Goal: Task Accomplishment & Management: Use online tool/utility

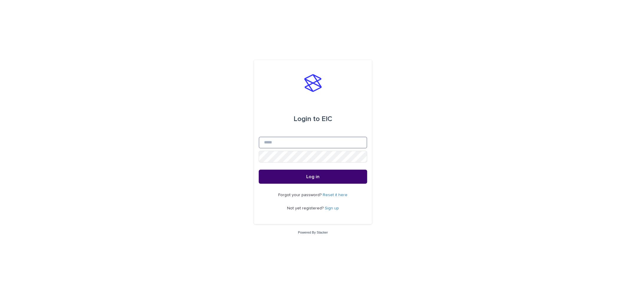
type input "**********"
click at [306, 178] on button "Log in" at bounding box center [313, 177] width 108 height 14
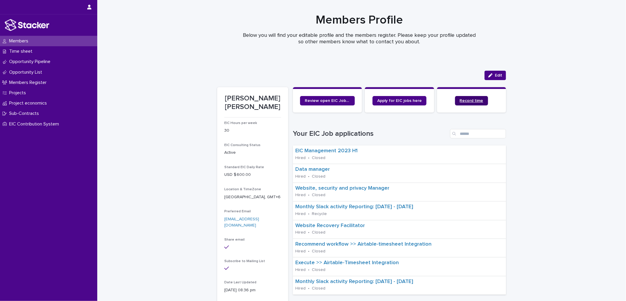
click at [464, 100] on span "Record time" at bounding box center [472, 101] width 24 height 4
click at [30, 55] on div "Time sheet" at bounding box center [48, 51] width 97 height 10
